Goal: Information Seeking & Learning: Learn about a topic

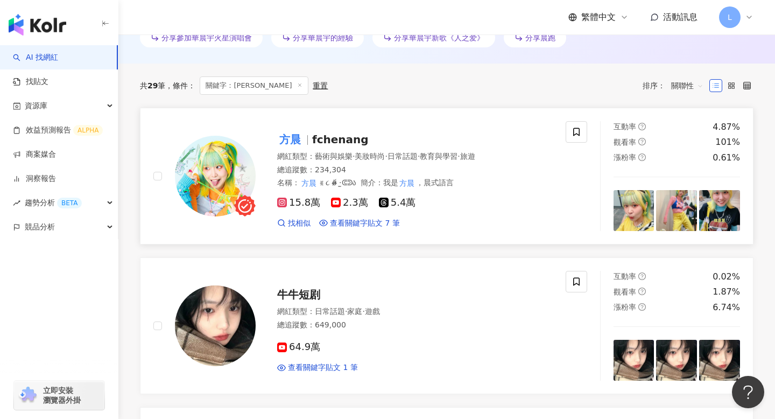
click at [453, 178] on div "名稱 ： 方晨 ꉂ૮ o̴̶̷᷄ ·̫ᕳᕲა 簡介 ： 我是 方晨 ，晨式語言" at bounding box center [415, 183] width 276 height 11
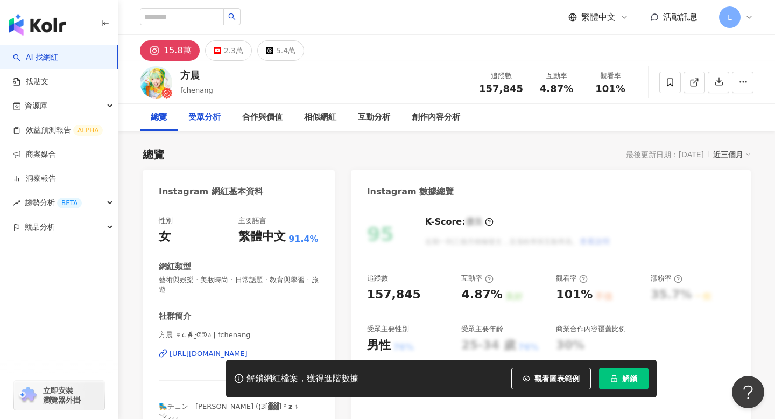
click at [206, 116] on div "受眾分析" at bounding box center [204, 117] width 32 height 13
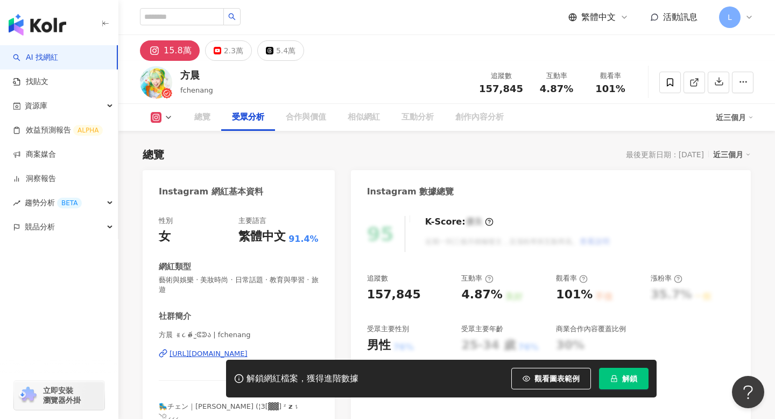
scroll to position [929, 0]
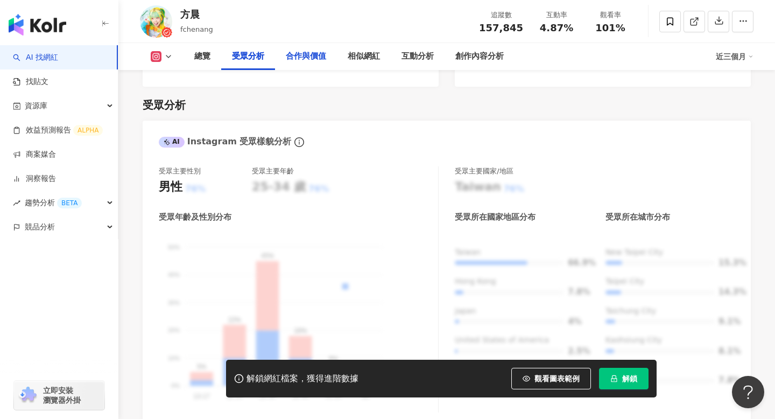
click at [302, 46] on div "合作與價值" at bounding box center [306, 56] width 62 height 27
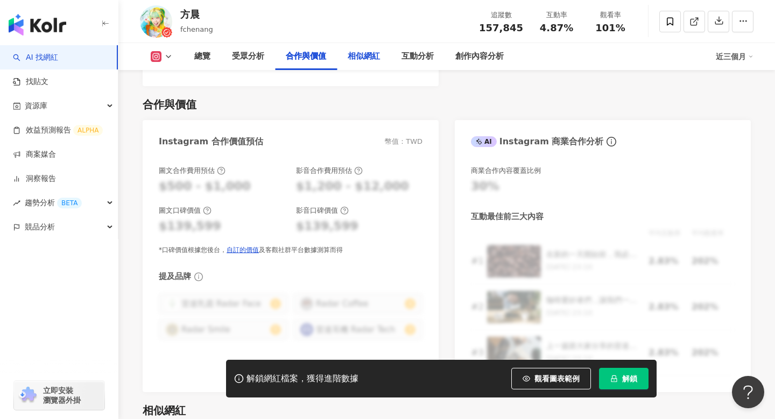
click at [390, 53] on div "相似網紅" at bounding box center [364, 56] width 54 height 27
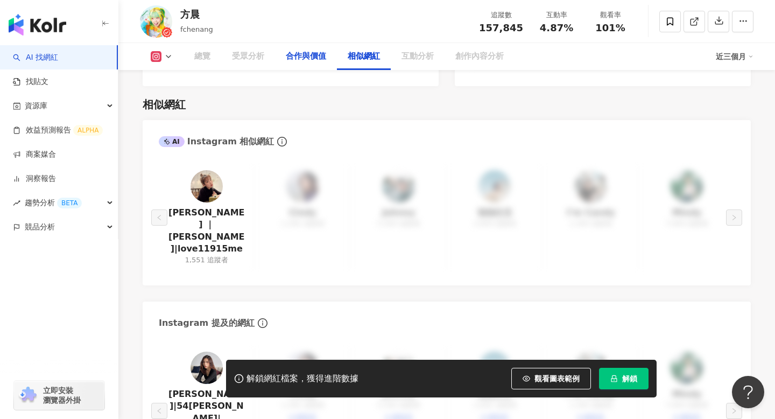
click at [323, 53] on div "合作與價值" at bounding box center [306, 56] width 40 height 13
click at [313, 56] on div "合作與價值" at bounding box center [306, 56] width 40 height 13
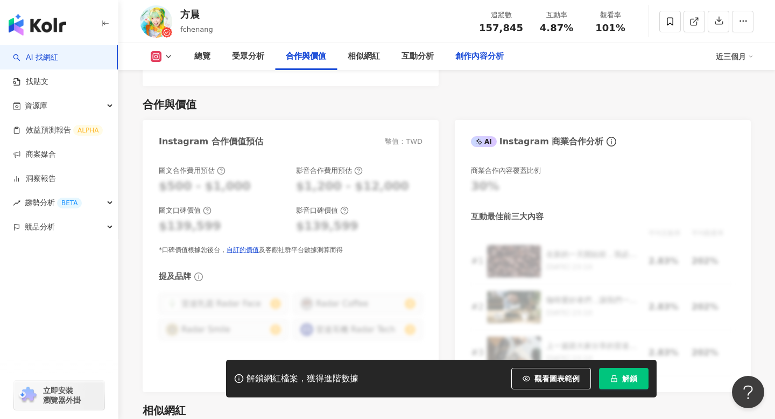
click at [489, 55] on div "創作內容分析" at bounding box center [480, 56] width 48 height 13
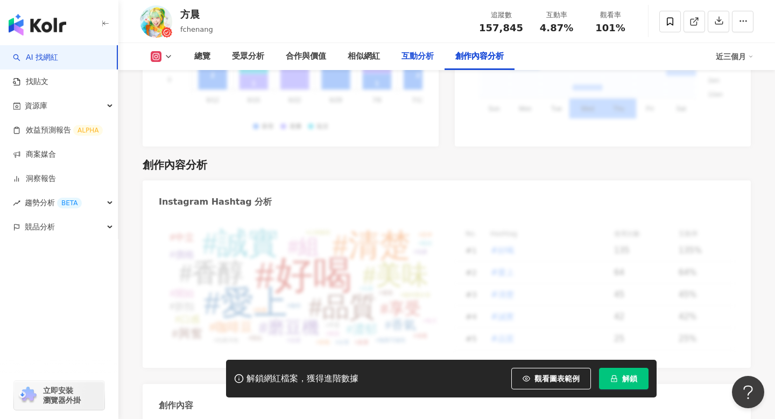
click at [414, 59] on div "互動分析" at bounding box center [418, 56] width 32 height 13
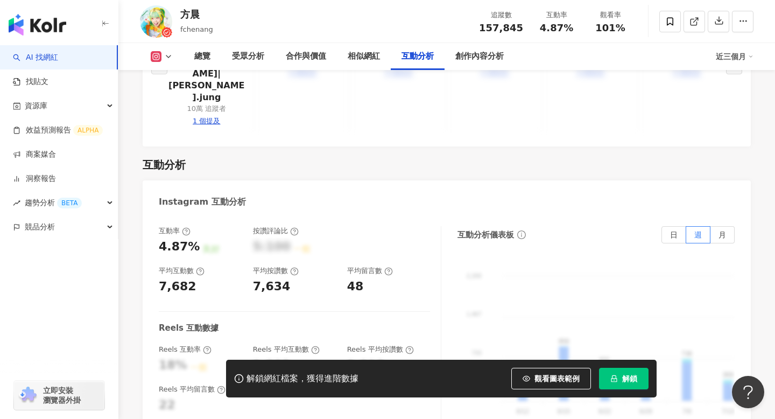
click at [58, 55] on link "AI 找網紅" at bounding box center [35, 57] width 45 height 11
